Goal: Information Seeking & Learning: Learn about a topic

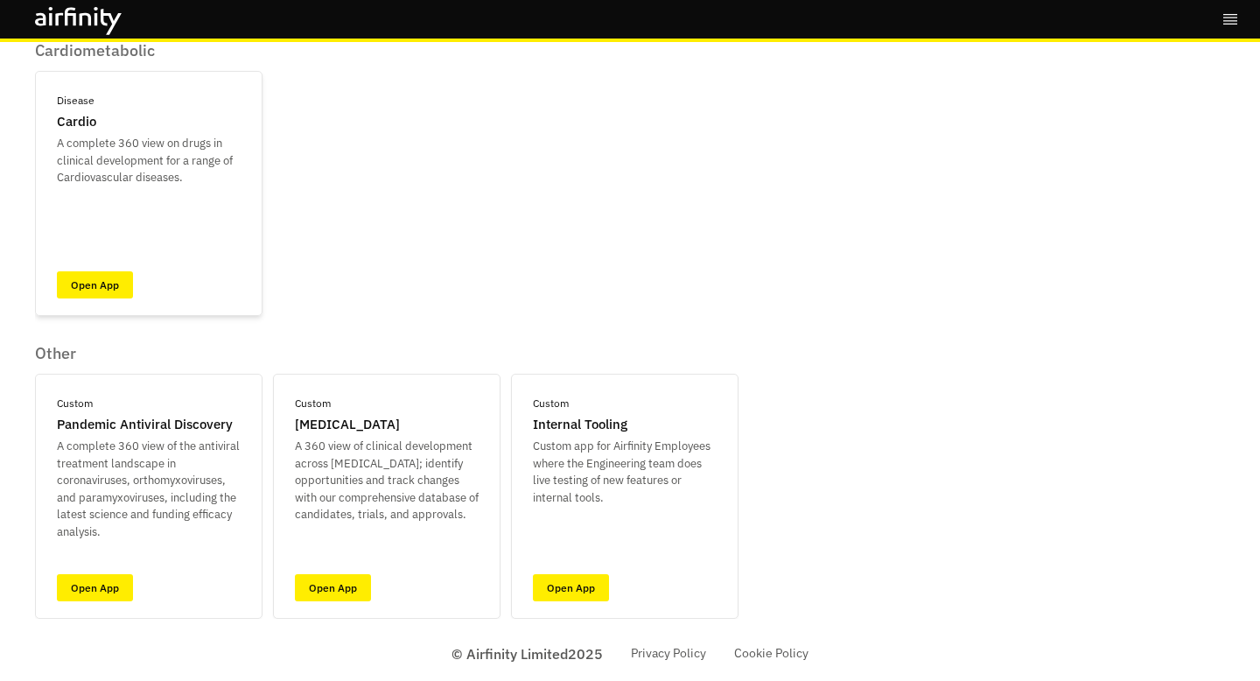
scroll to position [283, 0]
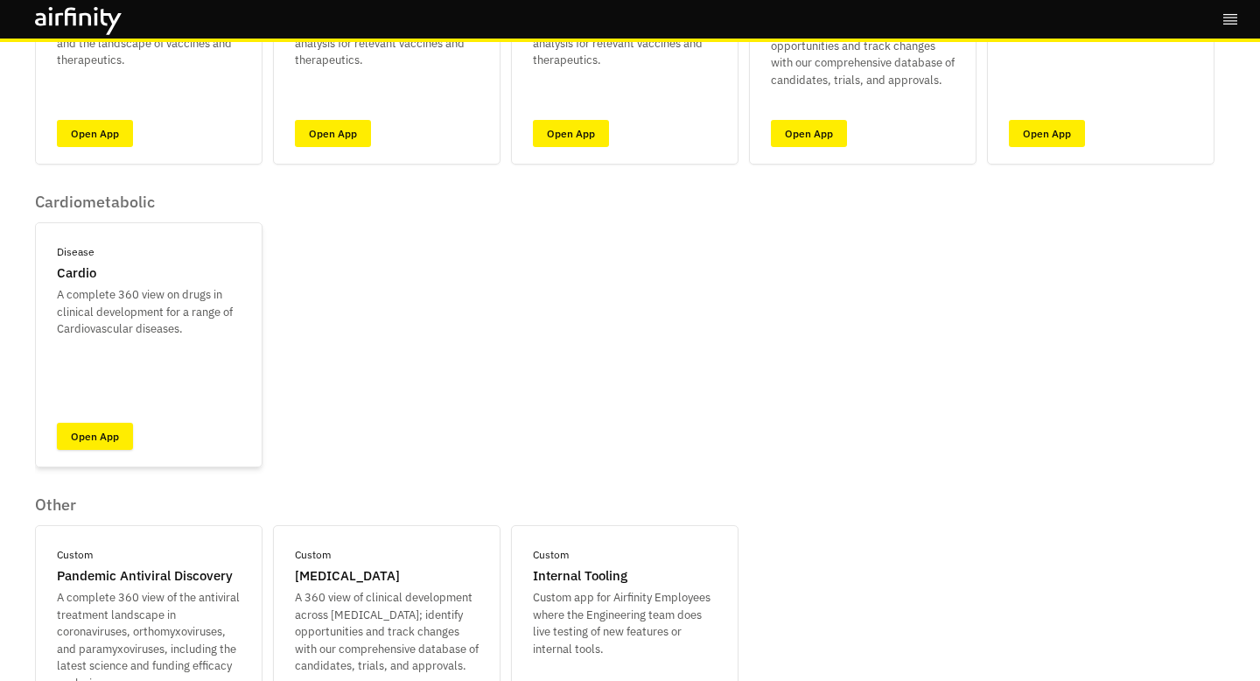
click at [101, 435] on link "Open App" at bounding box center [95, 435] width 76 height 27
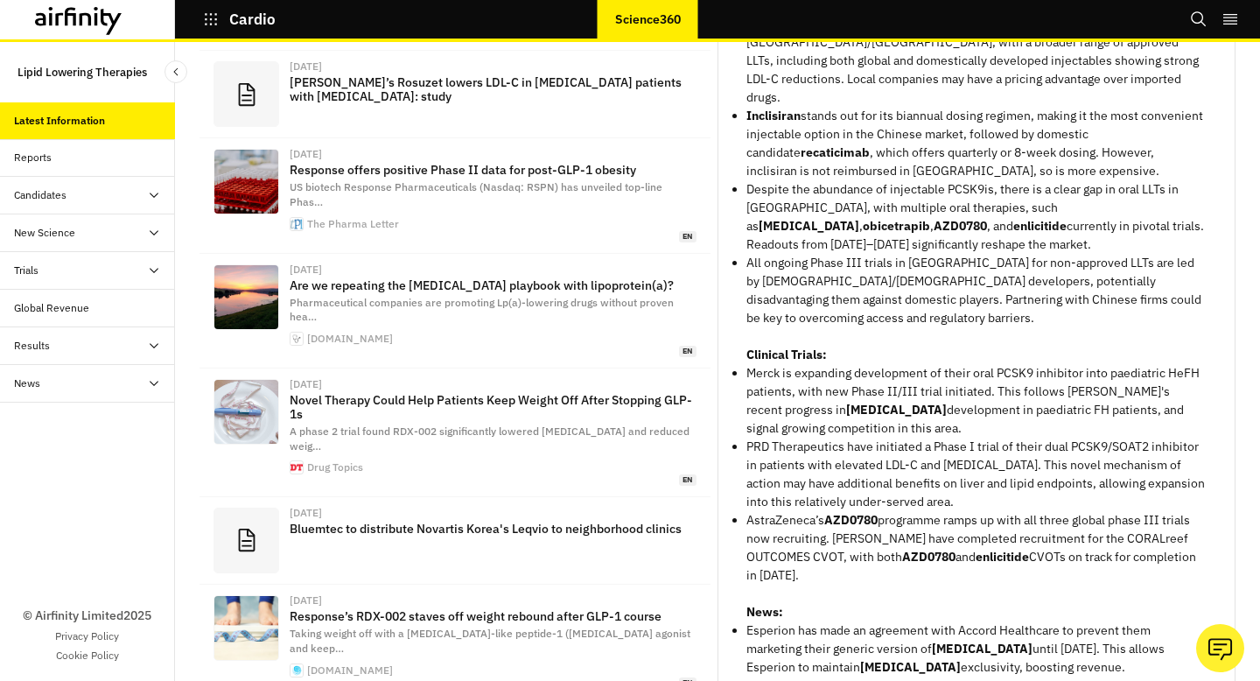
scroll to position [123, 0]
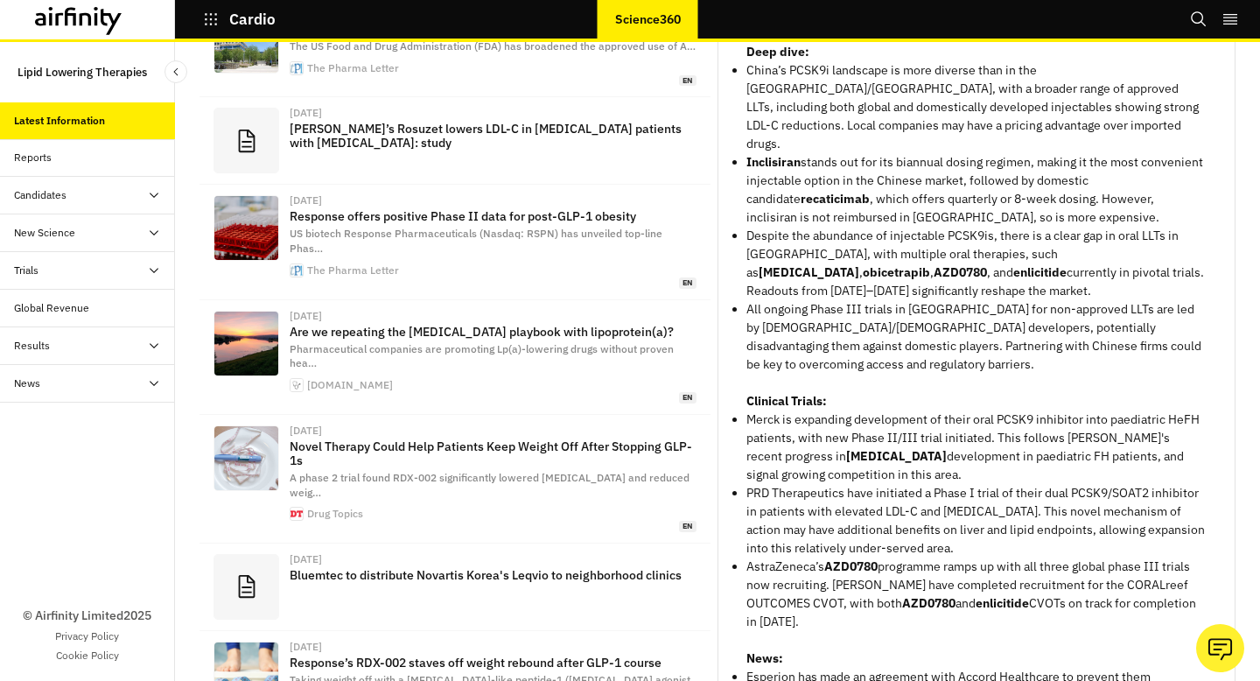
click at [136, 76] on p "Lipid Lowering Therapies" at bounding box center [81, 72] width 129 height 32
click at [208, 17] on icon "button" at bounding box center [211, 19] width 16 height 16
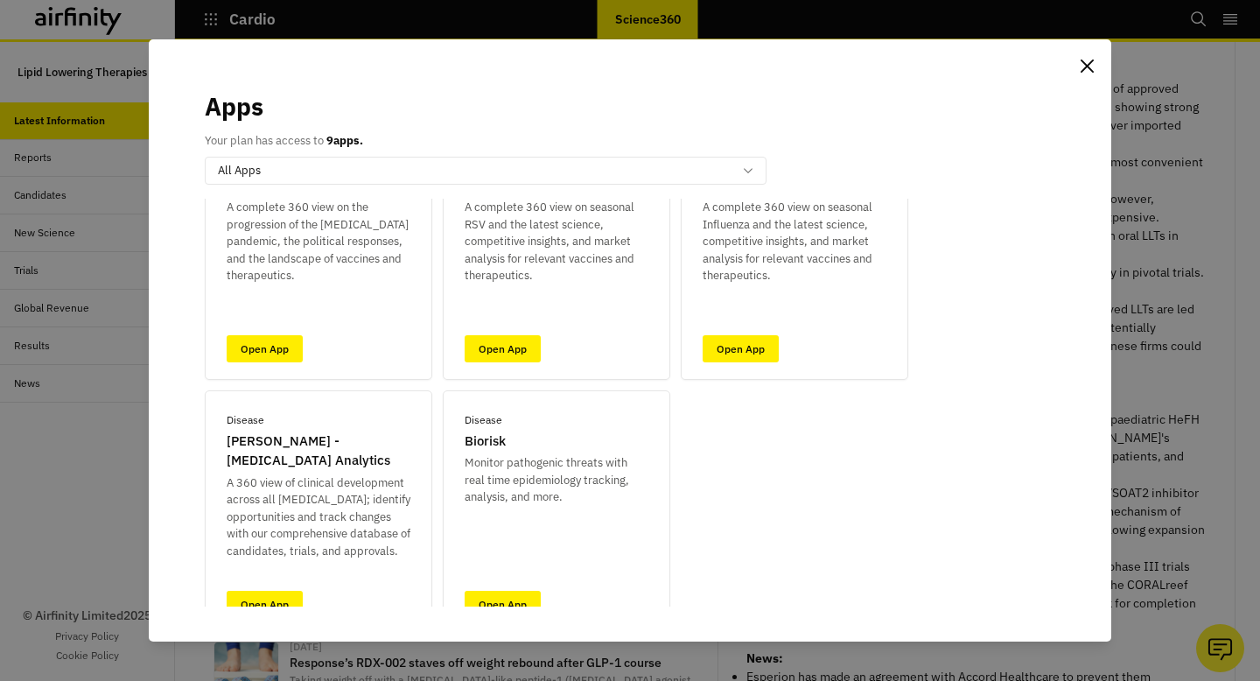
scroll to position [0, 0]
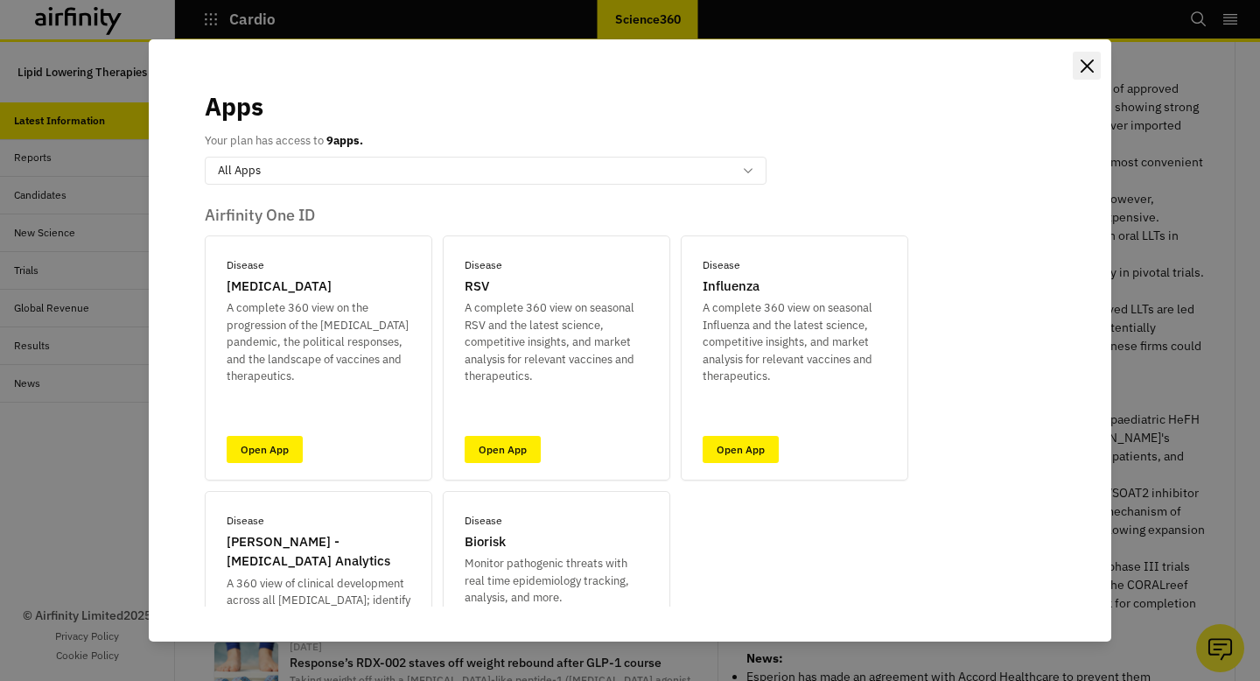
click at [1093, 60] on button "Close" at bounding box center [1086, 66] width 28 height 28
